Goal: Information Seeking & Learning: Learn about a topic

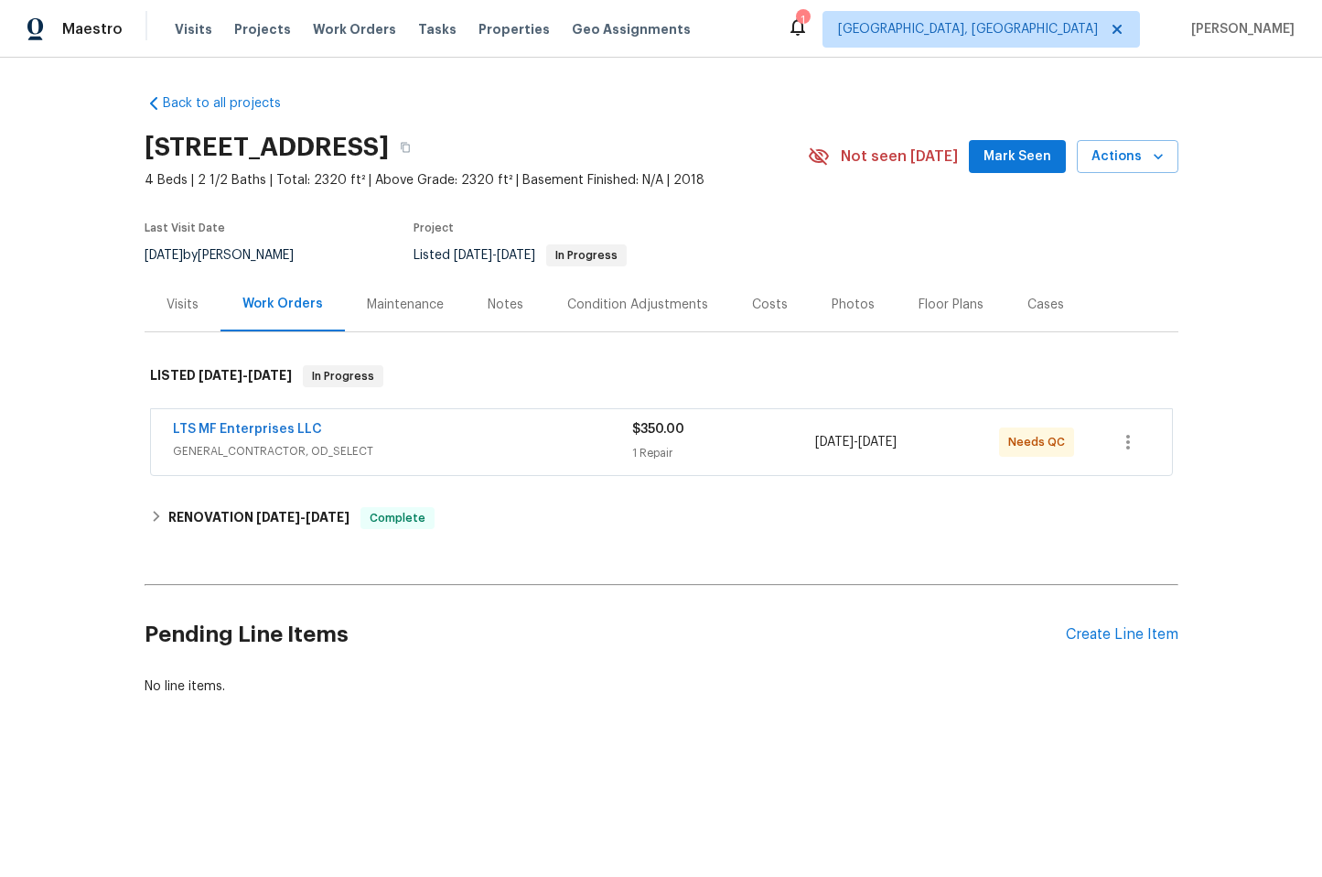
click at [458, 450] on span "GENERAL_CONTRACTOR, OD_SELECT" at bounding box center [402, 451] width 459 height 18
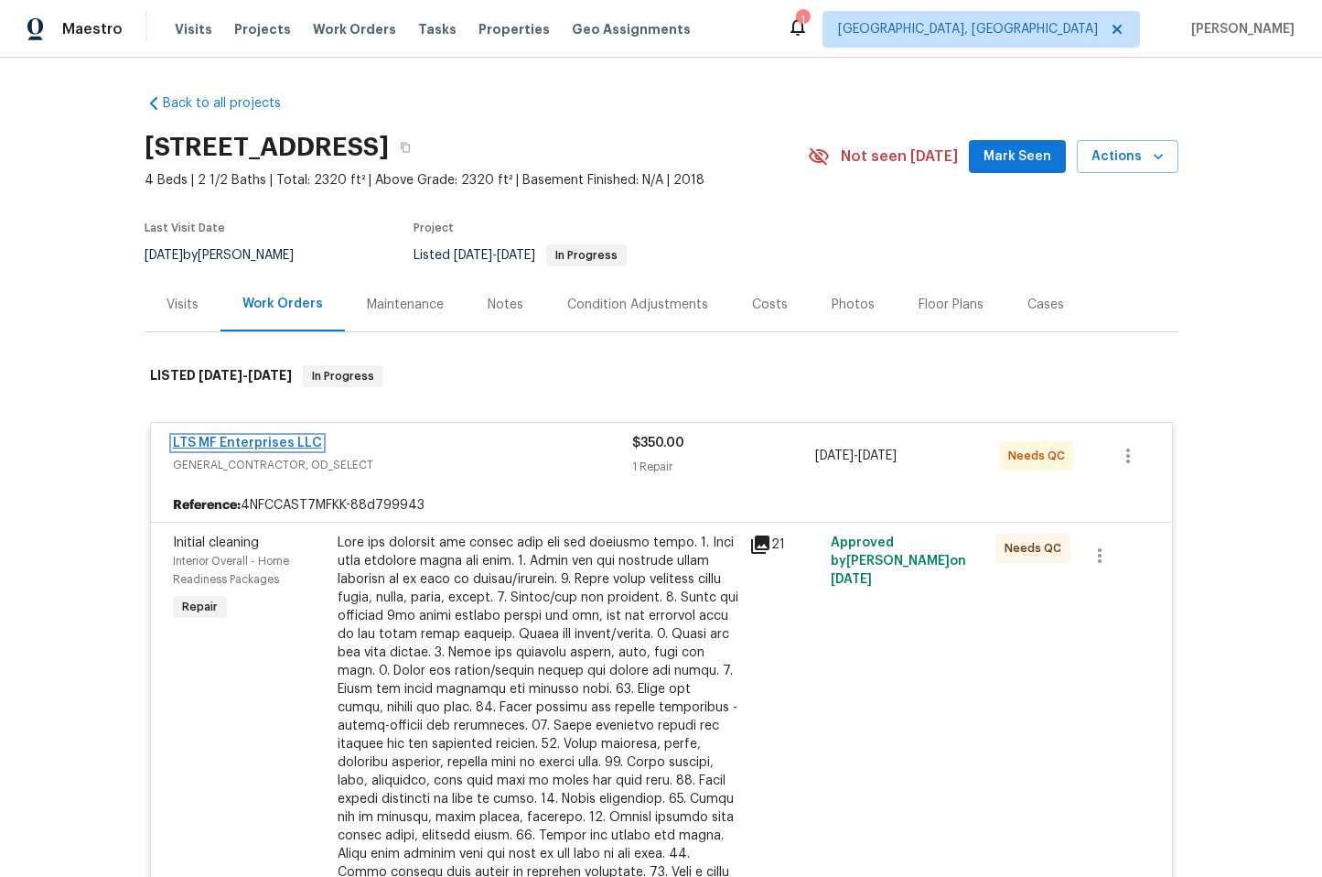
click at [253, 438] on link "LTS MF Enterprises LLC" at bounding box center [247, 442] width 149 height 13
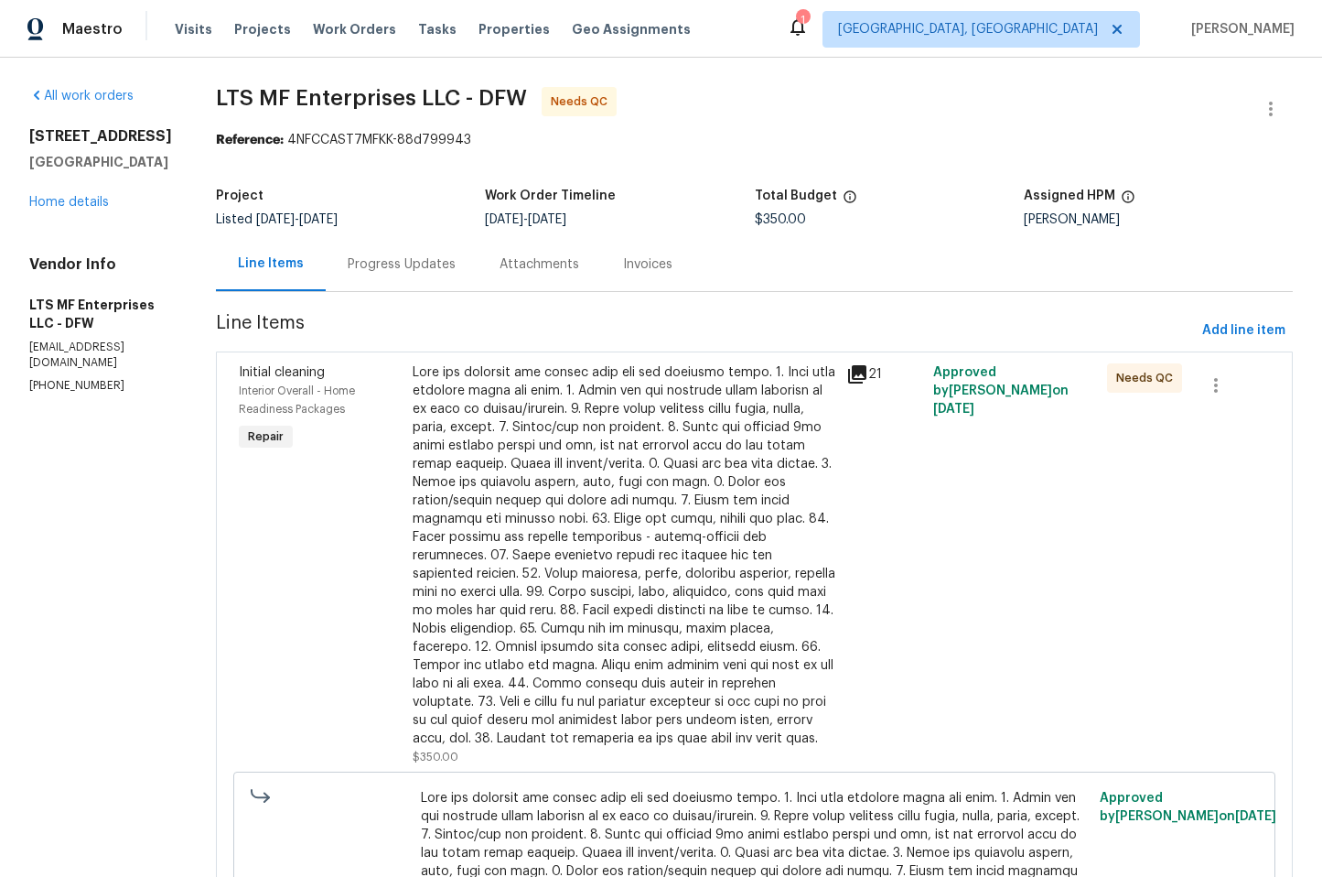
click at [348, 259] on div "Progress Updates" at bounding box center [402, 264] width 108 height 18
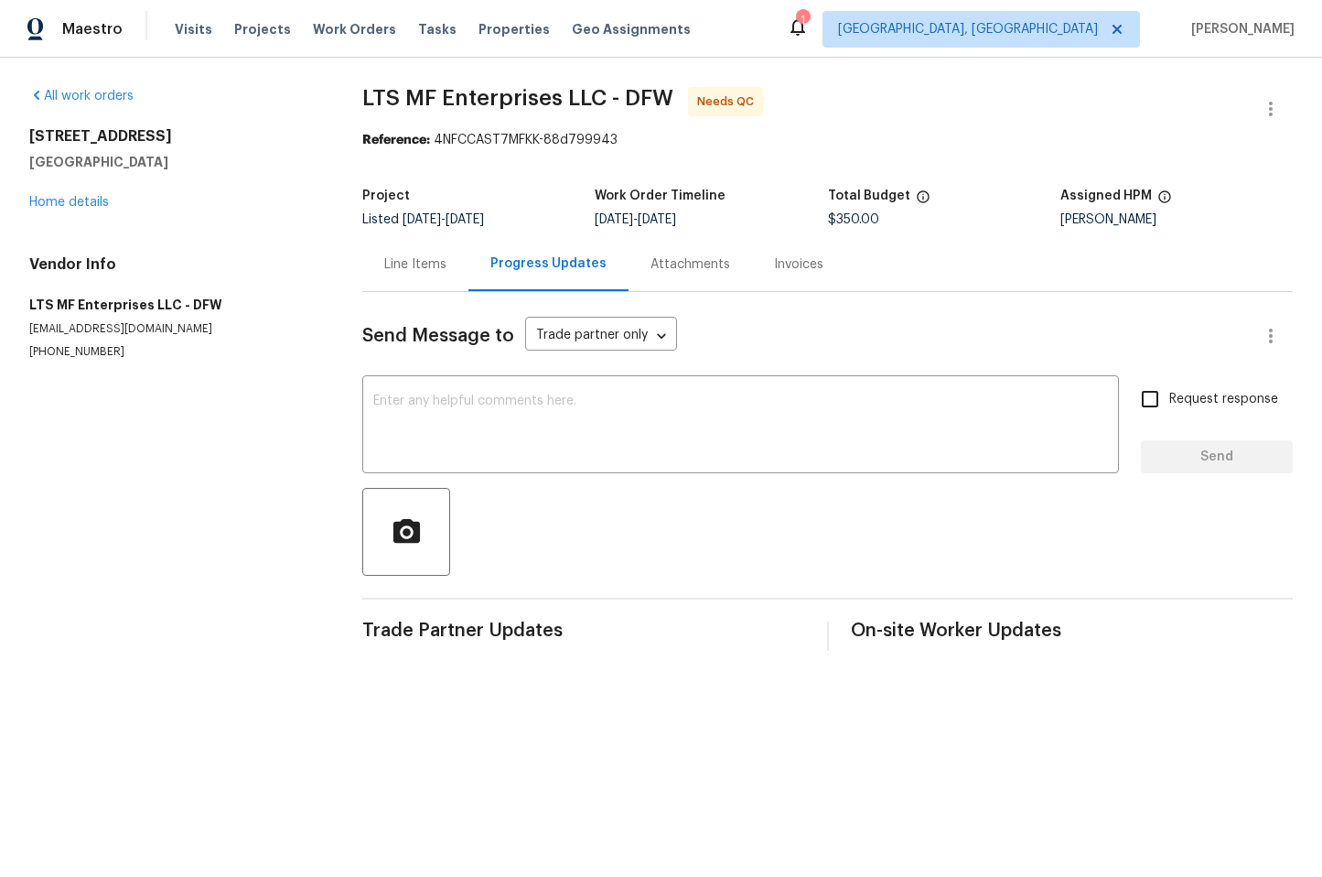
click at [405, 264] on div "Line Items" at bounding box center [415, 264] width 62 height 18
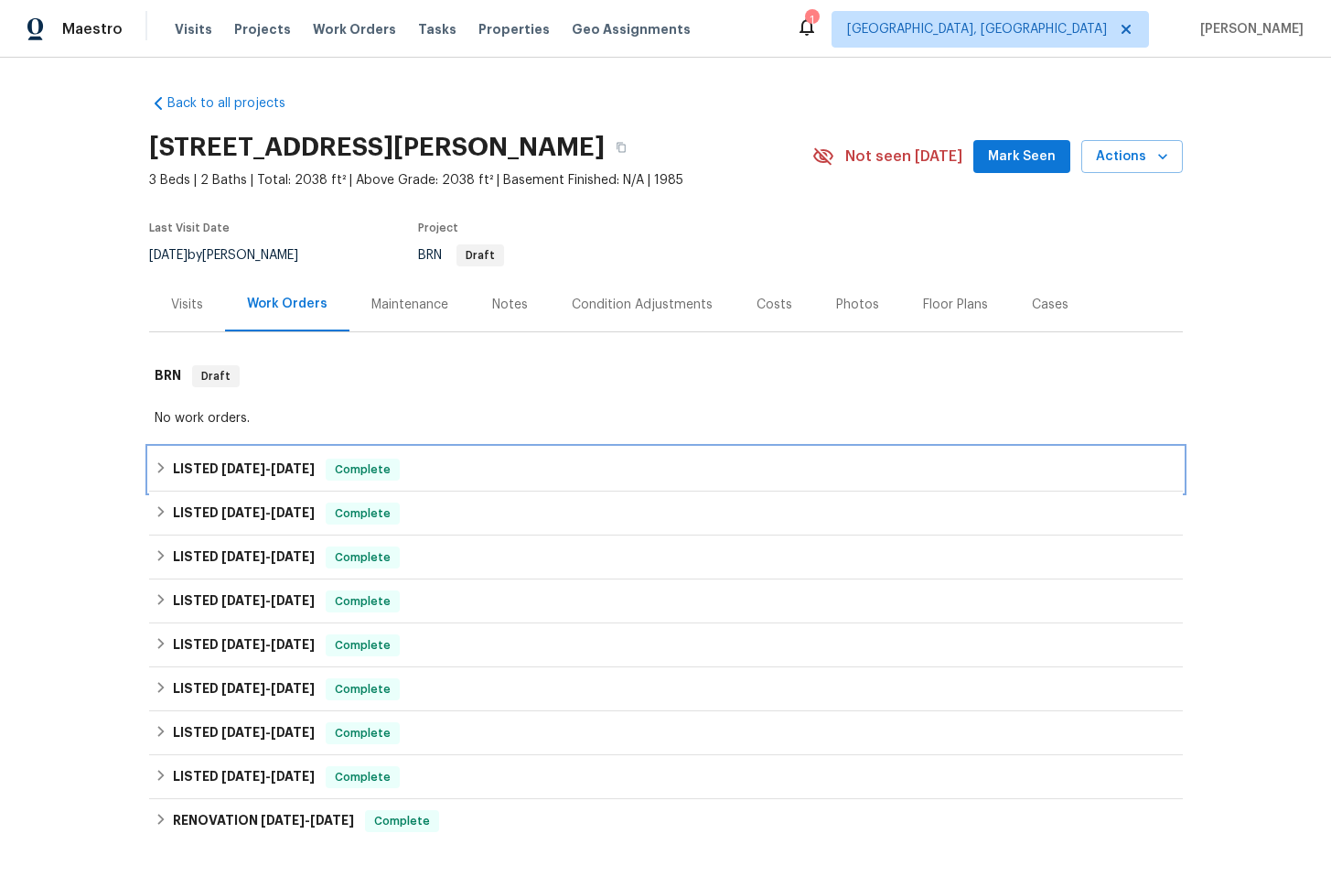
click at [500, 461] on div "LISTED 8/3/25 - 8/5/25 Complete" at bounding box center [666, 469] width 1023 height 22
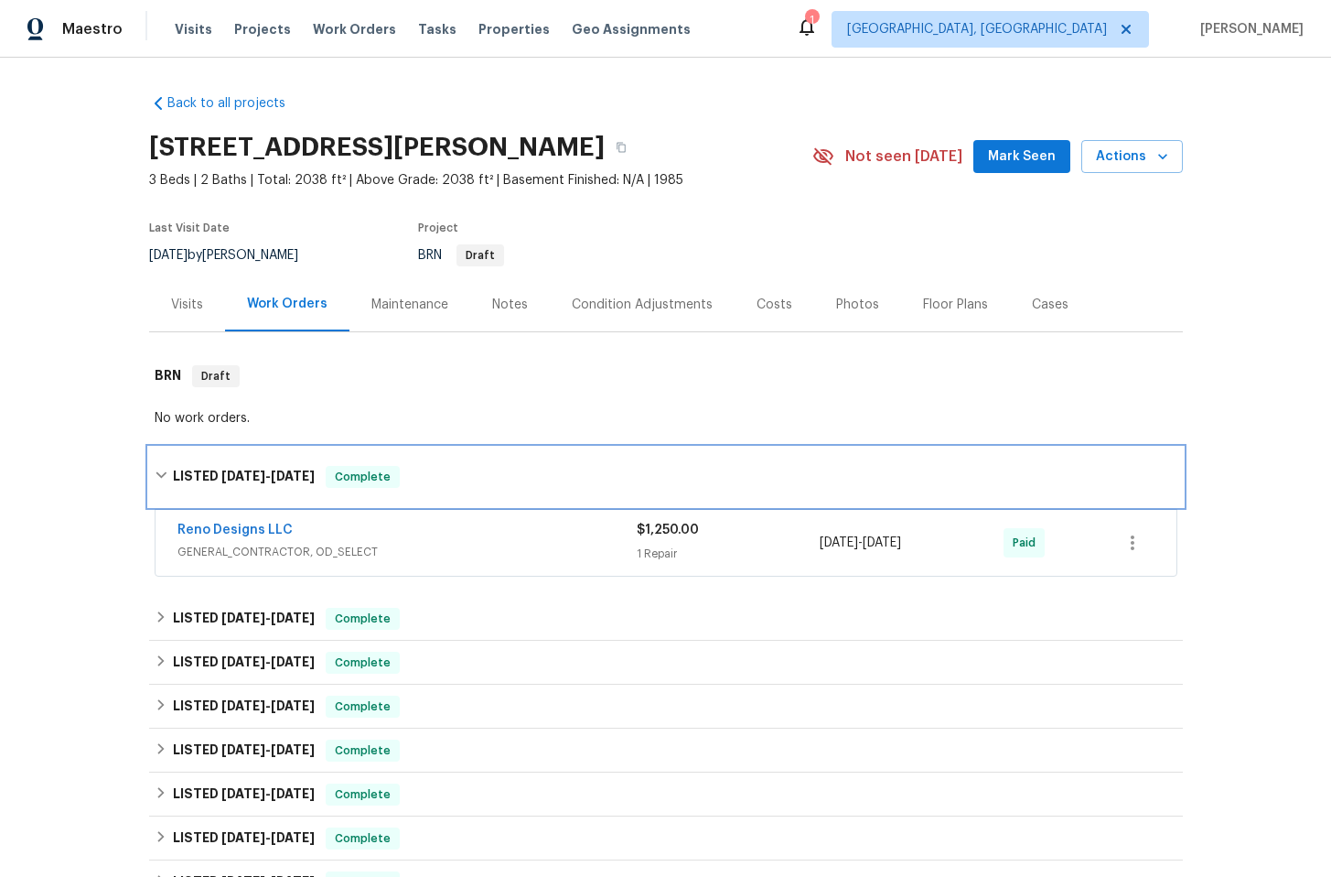
click at [404, 468] on div "LISTED 8/3/25 - 8/5/25 Complete" at bounding box center [666, 477] width 1023 height 22
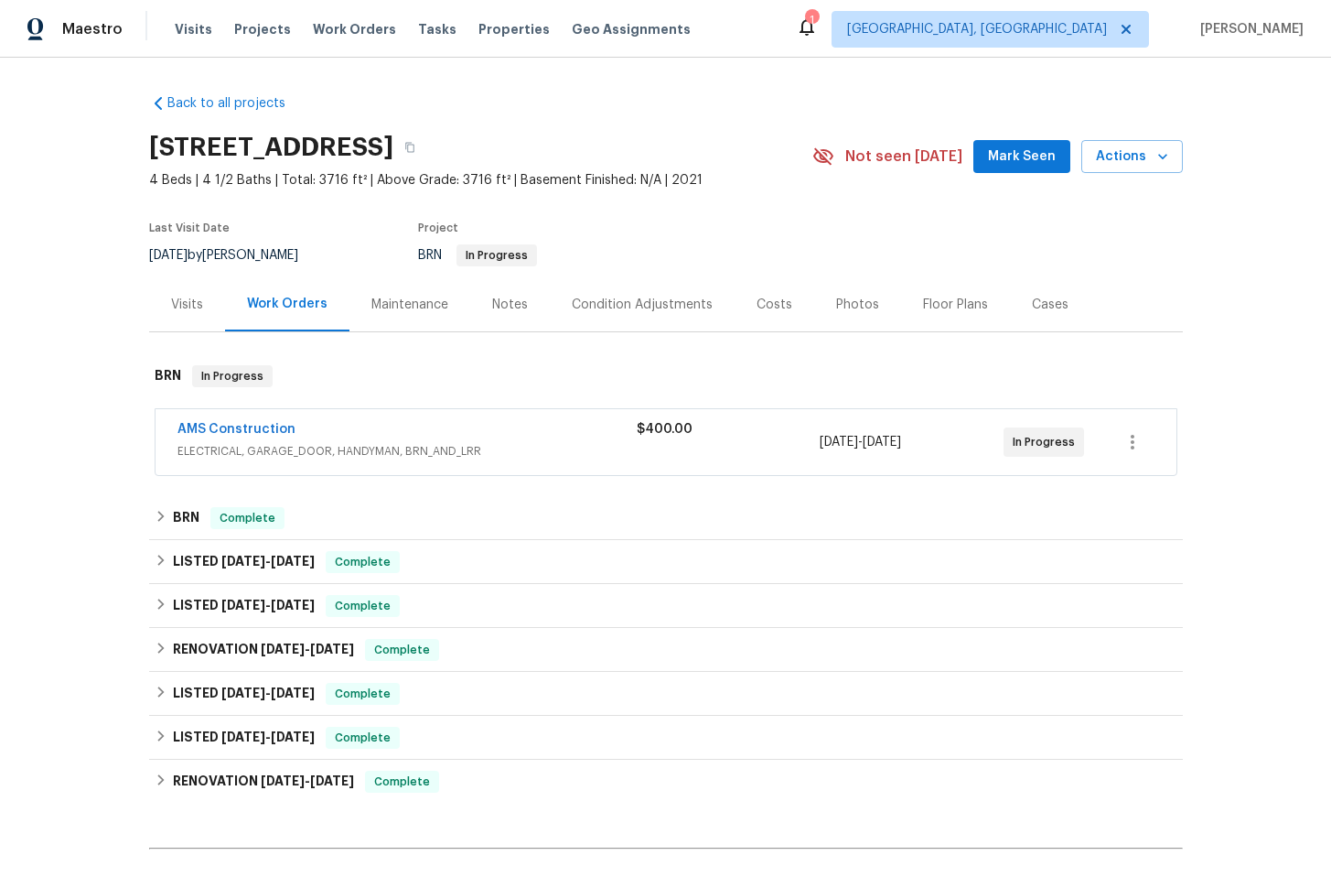
click at [434, 448] on span "ELECTRICAL, GARAGE_DOOR, HANDYMAN, BRN_AND_LRR" at bounding box center [407, 451] width 459 height 18
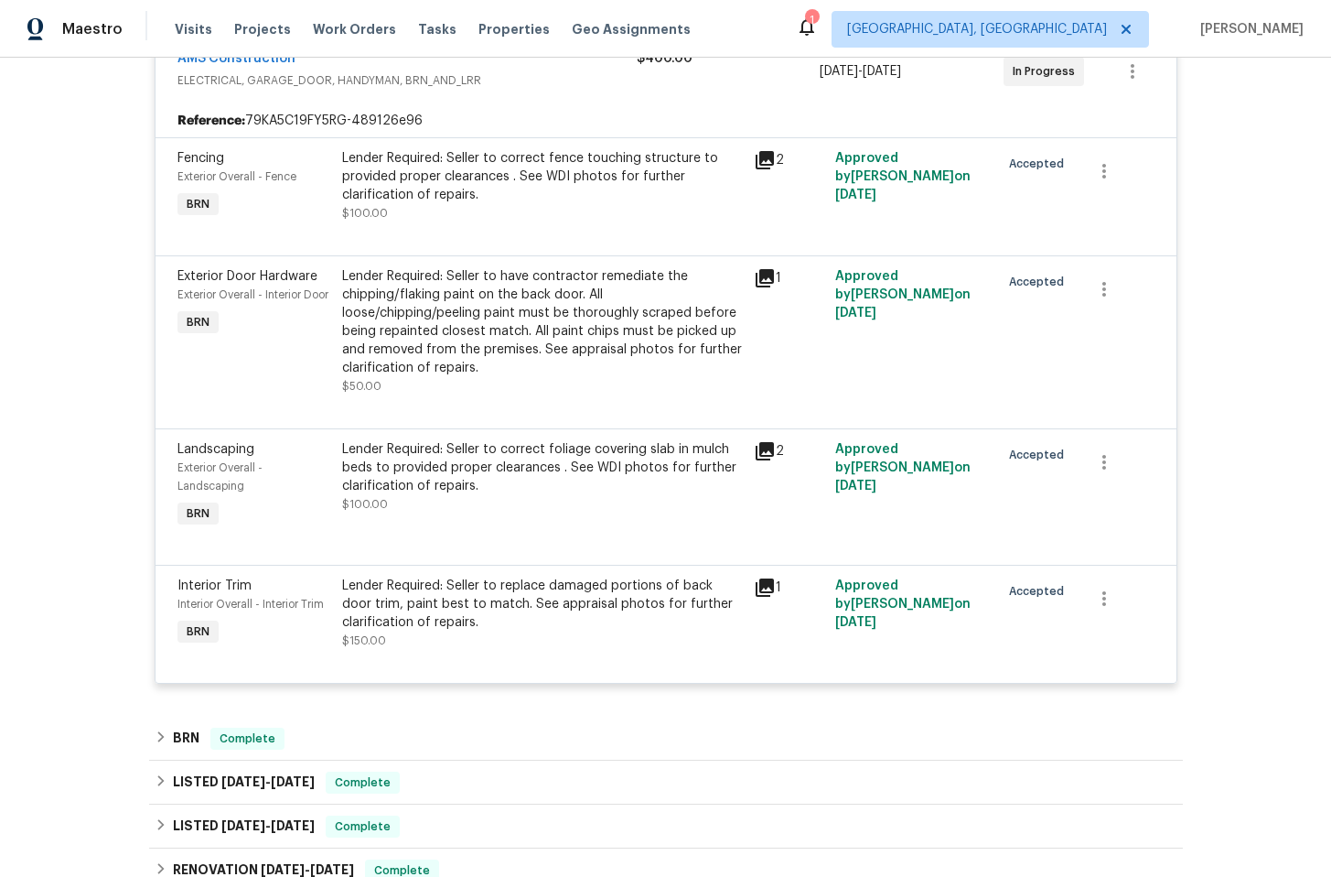
scroll to position [411, 0]
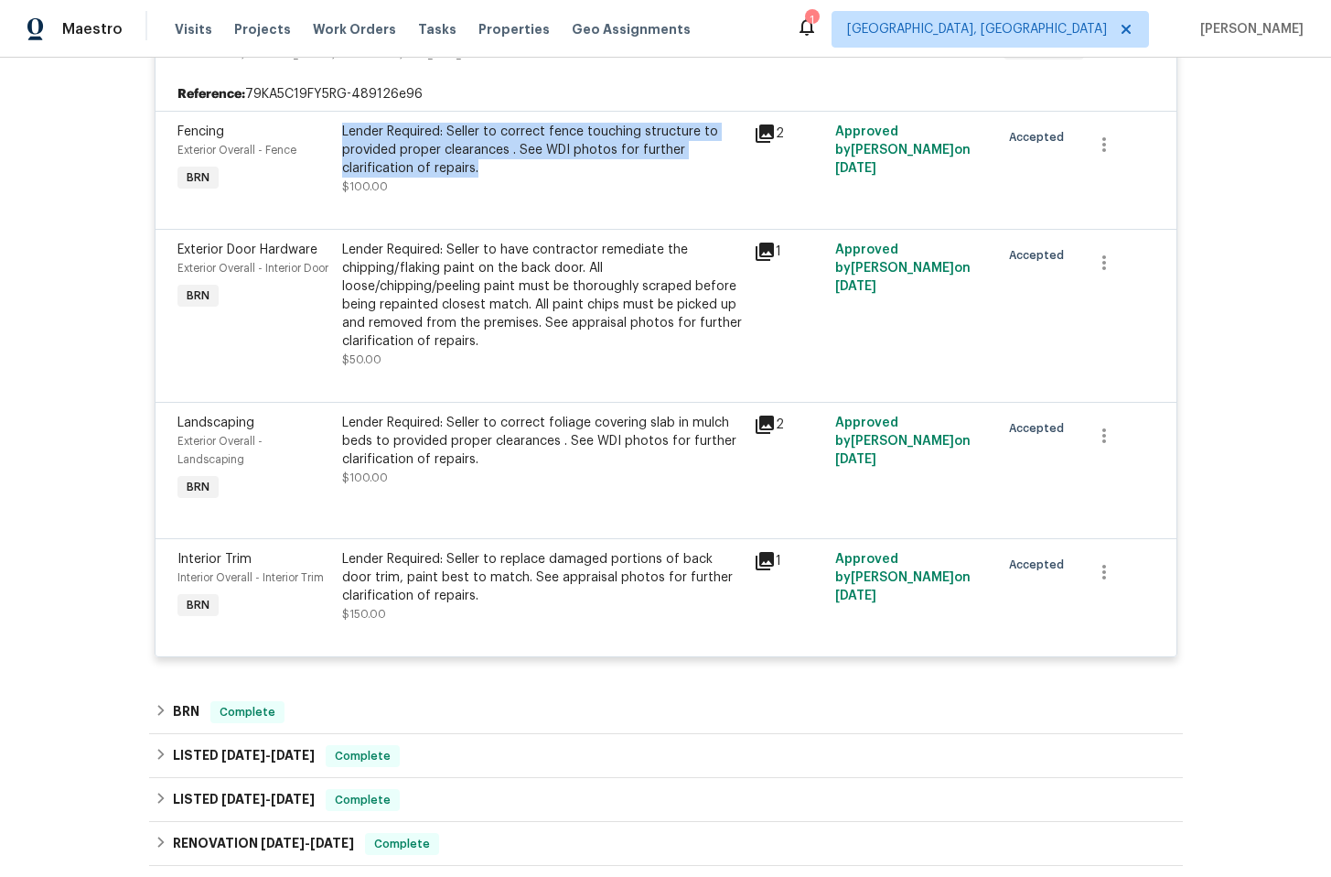
drag, startPoint x: 332, startPoint y: 131, endPoint x: 479, endPoint y: 169, distance: 151.4
click at [479, 169] on div "Lender Required: Seller to correct fence touching structure to provided proper …" at bounding box center [543, 159] width 412 height 84
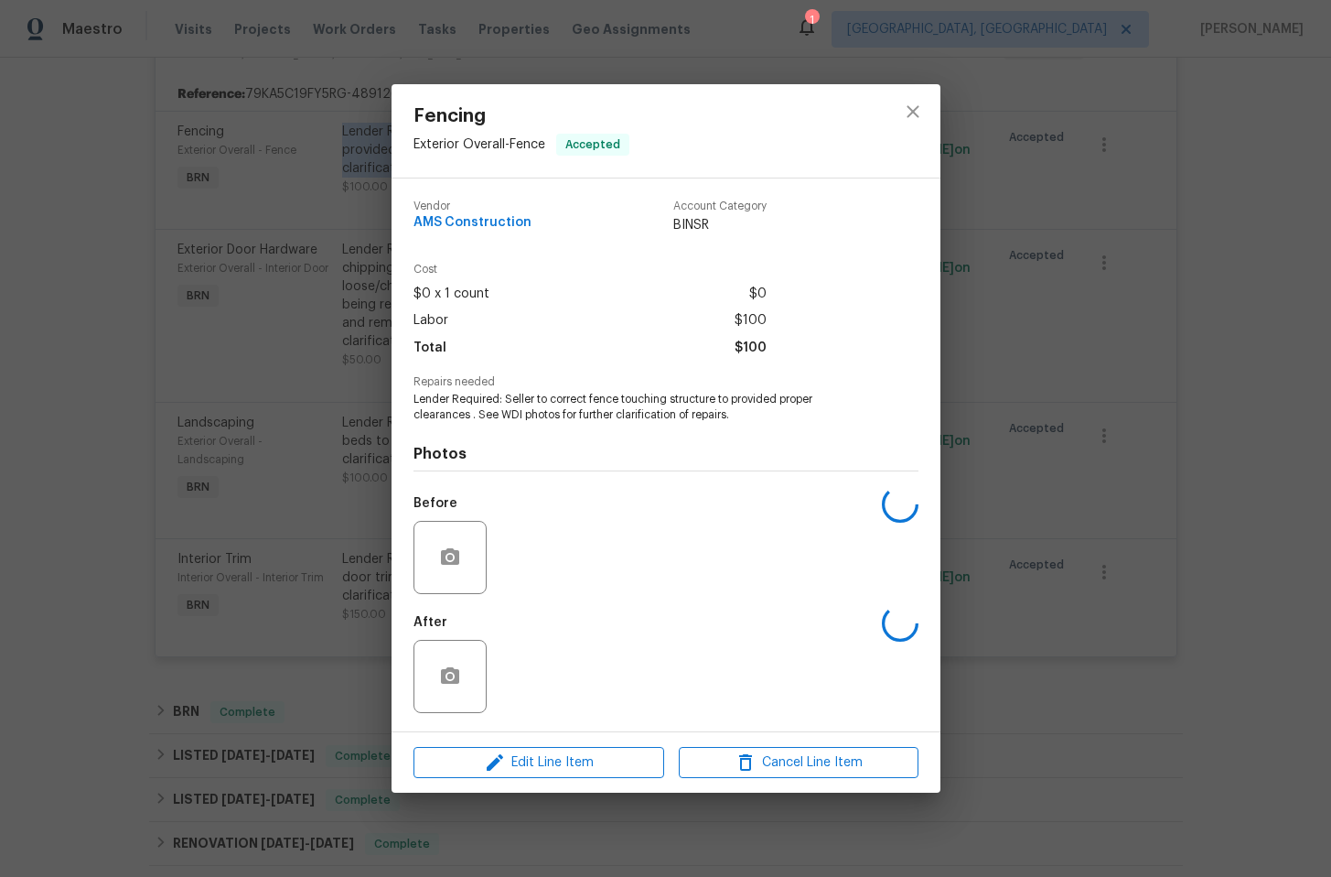
copy div "Lender Required: Seller to correct fence touching structure to provided proper …"
drag, startPoint x: 507, startPoint y: 426, endPoint x: 490, endPoint y: 429, distance: 17.6
click at [501, 427] on div "Photos Before After" at bounding box center [666, 573] width 505 height 301
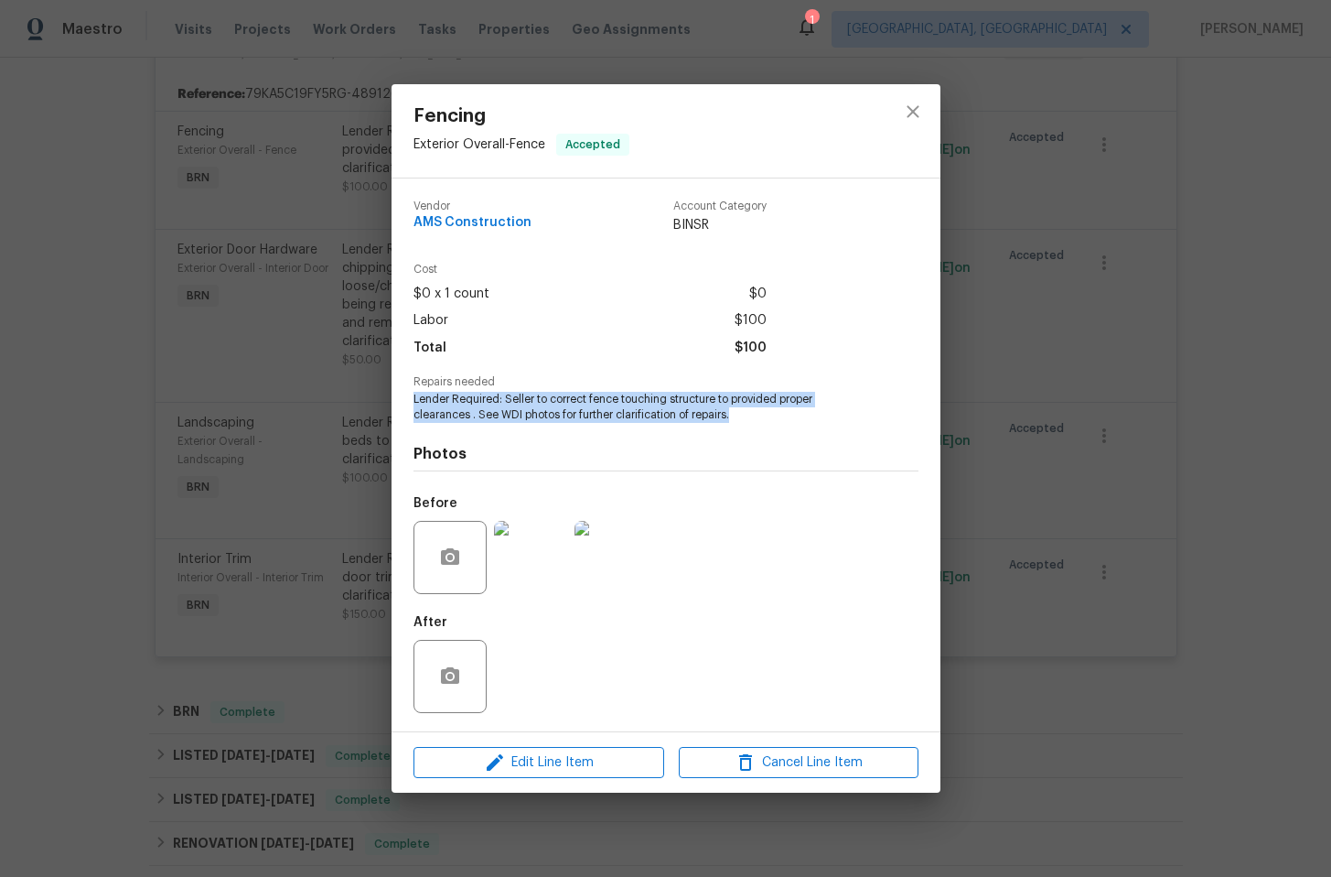
drag, startPoint x: 455, startPoint y: 400, endPoint x: 803, endPoint y: 415, distance: 348.9
click at [803, 415] on span "Lender Required: Seller to correct fence touching structure to provided proper …" at bounding box center [641, 407] width 455 height 31
copy span "Lender Required: Seller to correct fence touching structure to provided proper …"
click at [916, 108] on icon "close" at bounding box center [913, 111] width 12 height 12
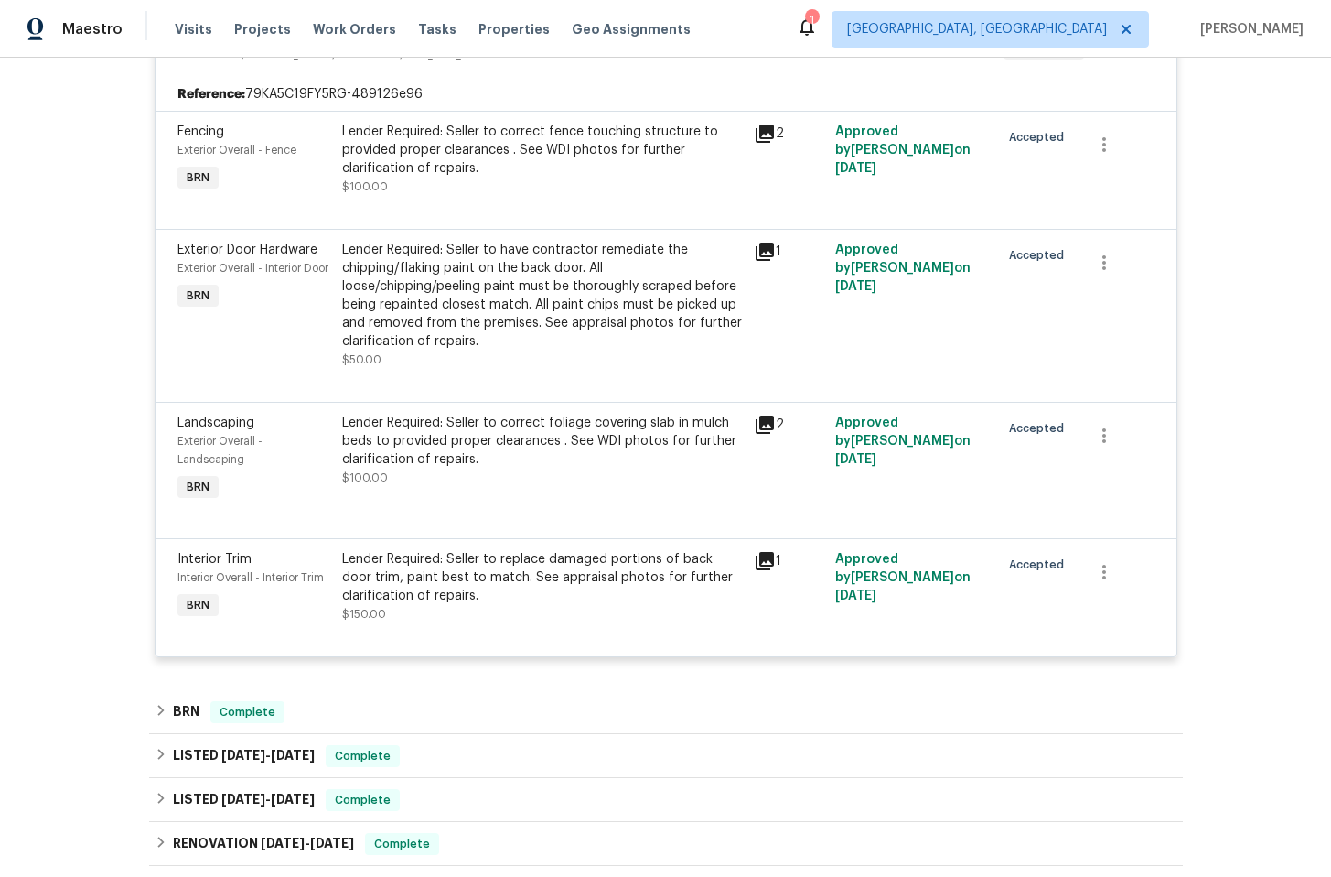
click at [386, 264] on div "Lender Required: Seller to have contractor remediate the chipping/flaking paint…" at bounding box center [542, 296] width 401 height 110
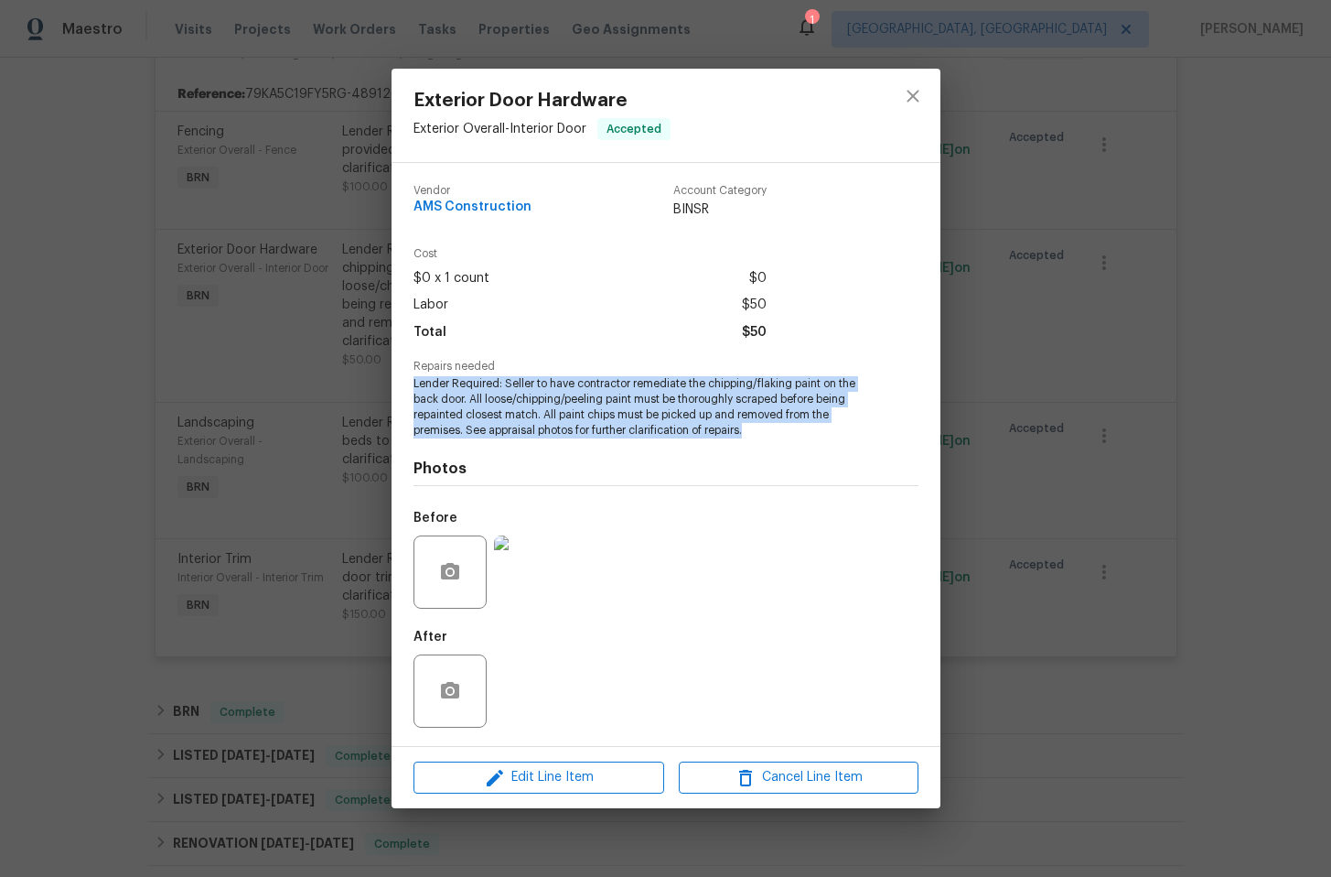
drag, startPoint x: 459, startPoint y: 393, endPoint x: 763, endPoint y: 427, distance: 305.8
click at [763, 427] on span "Lender Required: Seller to have contractor remediate the chipping/flaking paint…" at bounding box center [641, 406] width 455 height 61
copy span "Lender Required: Seller to have contractor remediate the chipping/flaking paint…"
click at [914, 94] on icon "close" at bounding box center [913, 96] width 12 height 12
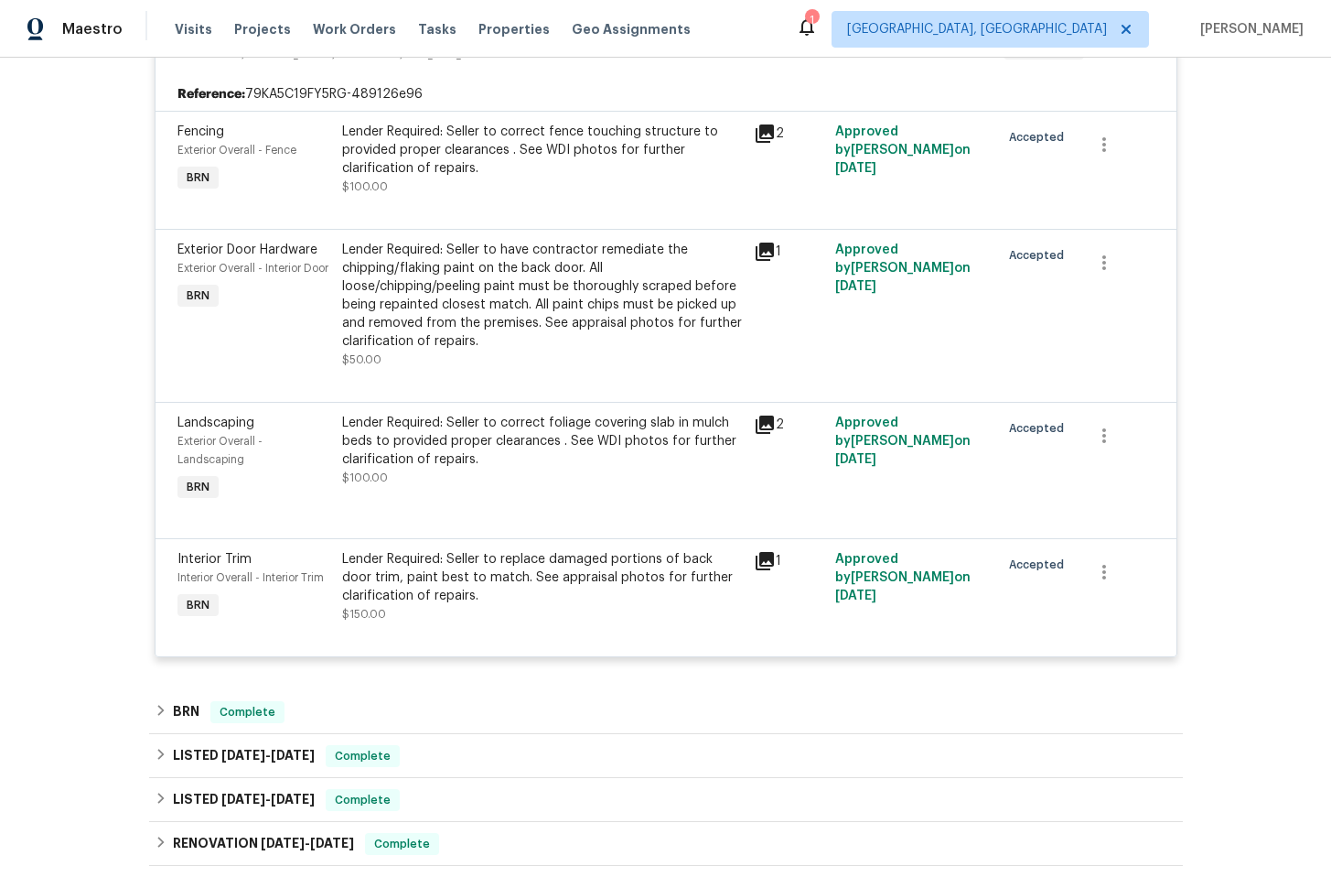
click at [374, 426] on div "Lender Required: Seller to correct foliage covering slab in mulch beds to provi…" at bounding box center [542, 441] width 401 height 55
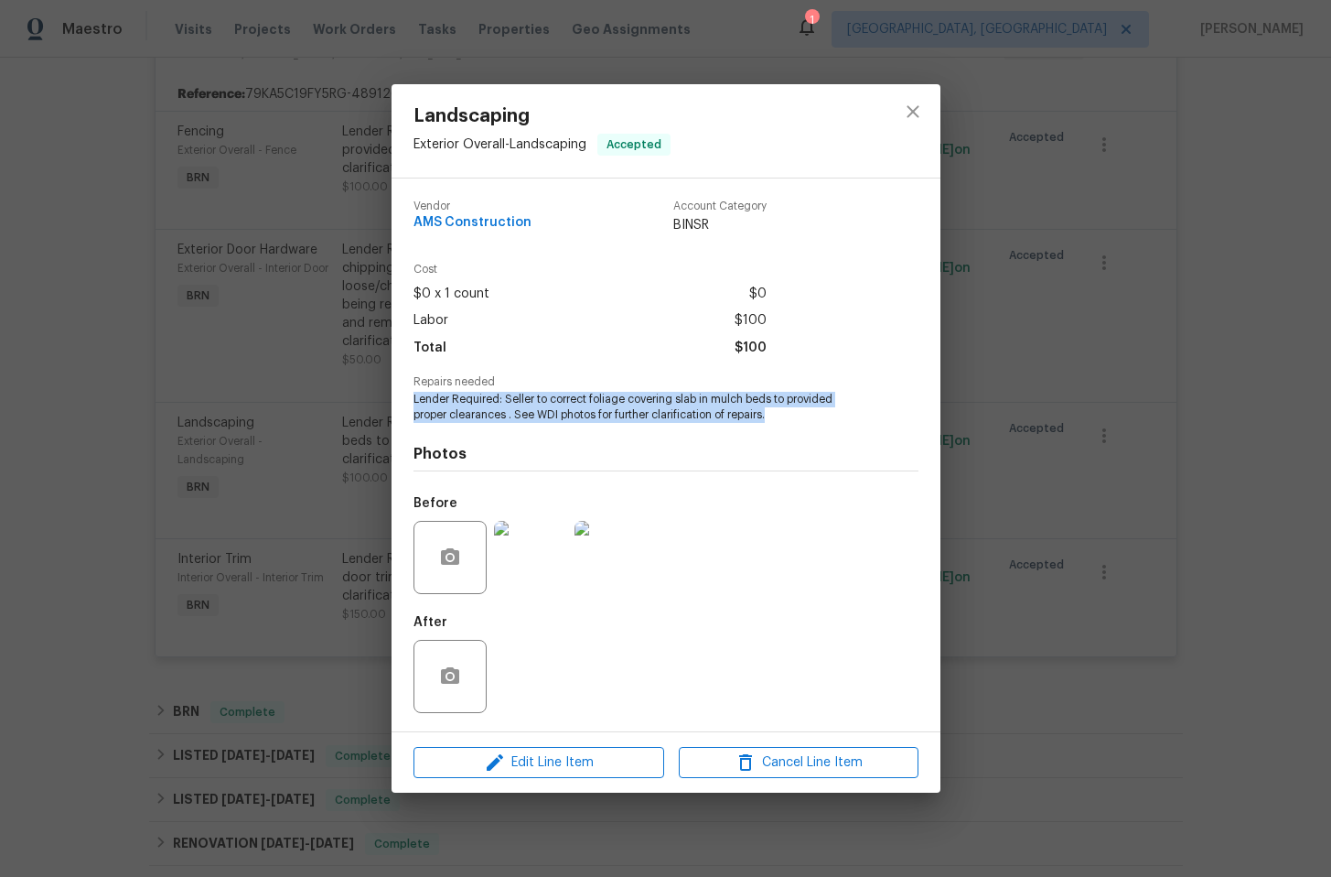
drag, startPoint x: 407, startPoint y: 403, endPoint x: 787, endPoint y: 414, distance: 379.9
click at [787, 414] on div "Vendor AMS Construction Account Category BINSR Cost $0 x 1 count $0 Labor $100 …" at bounding box center [666, 454] width 549 height 553
copy span "Lender Required: Seller to correct foliage covering slab in mulch beds to provi…"
drag, startPoint x: 1047, startPoint y: 440, endPoint x: 1061, endPoint y: 452, distance: 18.9
click at [1047, 439] on div "Landscaping Exterior Overall - Landscaping Accepted Vendor AMS Construction Acc…" at bounding box center [665, 438] width 1331 height 877
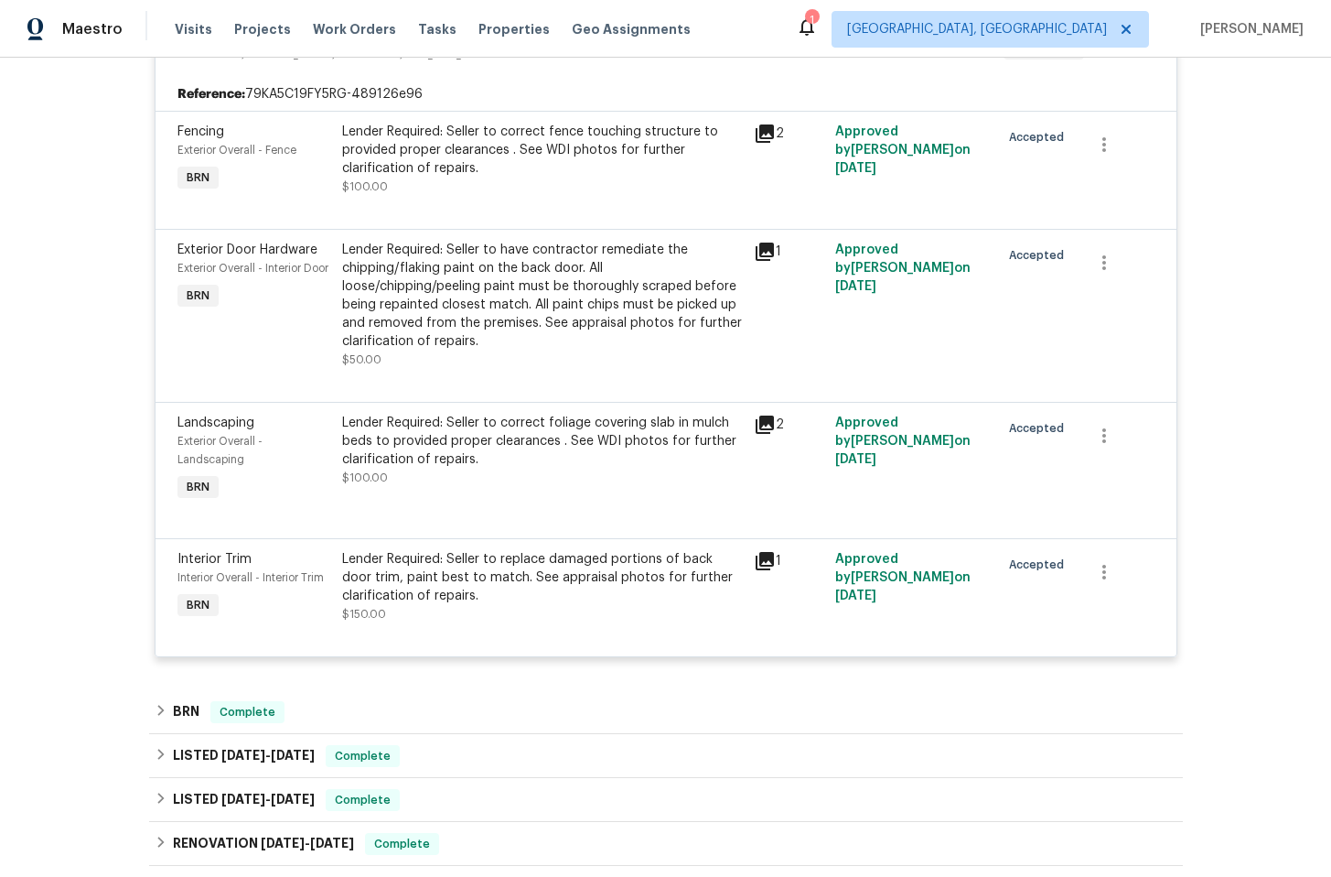
click at [342, 583] on div "Lender Required: Seller to replace damaged portions of back door trim, paint be…" at bounding box center [542, 577] width 401 height 55
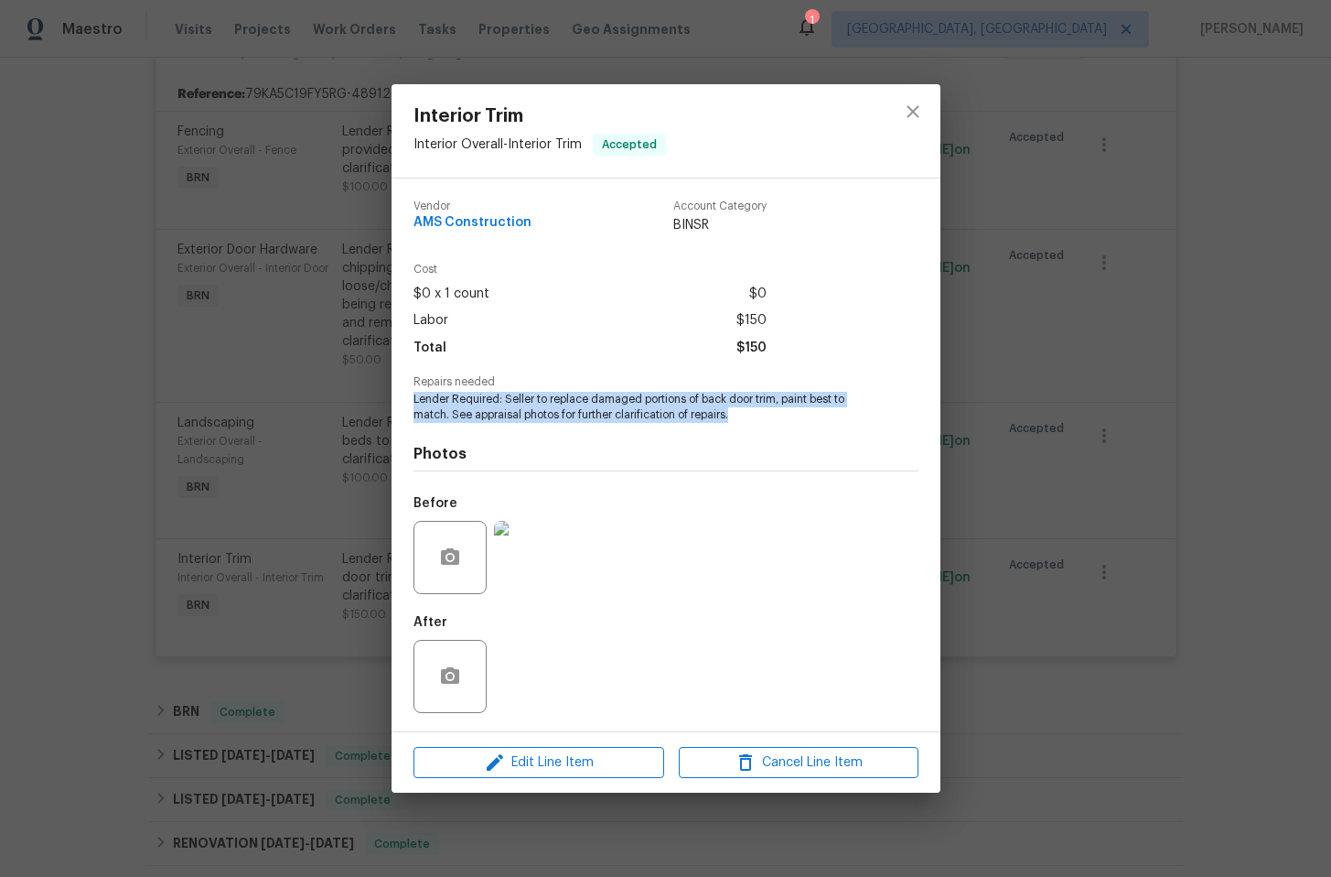
drag, startPoint x: 414, startPoint y: 403, endPoint x: 810, endPoint y: 414, distance: 396.4
click at [810, 414] on span "Lender Required: Seller to replace damaged portions of back door trim, paint be…" at bounding box center [641, 407] width 455 height 31
copy span "Lender Required: Seller to replace damaged portions of back door trim, paint be…"
click at [1131, 347] on div "Interior Trim Interior Overall - Interior Trim Accepted Vendor AMS Construction…" at bounding box center [665, 438] width 1331 height 877
